Goal: Check status: Check status

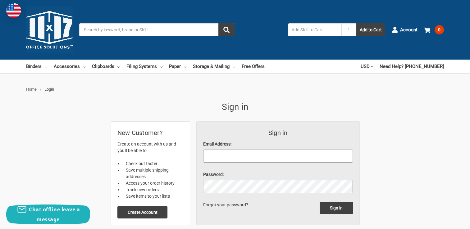
click at [230, 157] on input "Email Address:" at bounding box center [278, 156] width 150 height 13
type input "[PERSON_NAME][EMAIL_ADDRESS][DOMAIN_NAME]"
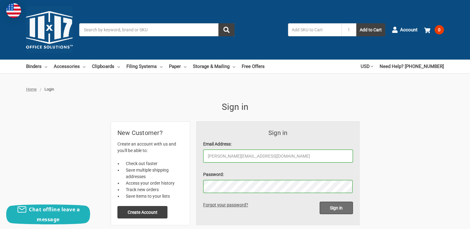
click at [336, 210] on input "Sign in" at bounding box center [336, 208] width 33 height 12
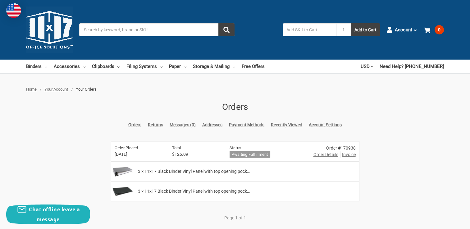
click at [87, 89] on span "Your Orders" at bounding box center [86, 89] width 21 height 5
click at [326, 156] on span "Order Details" at bounding box center [326, 155] width 25 height 7
